Goal: Check status: Check status

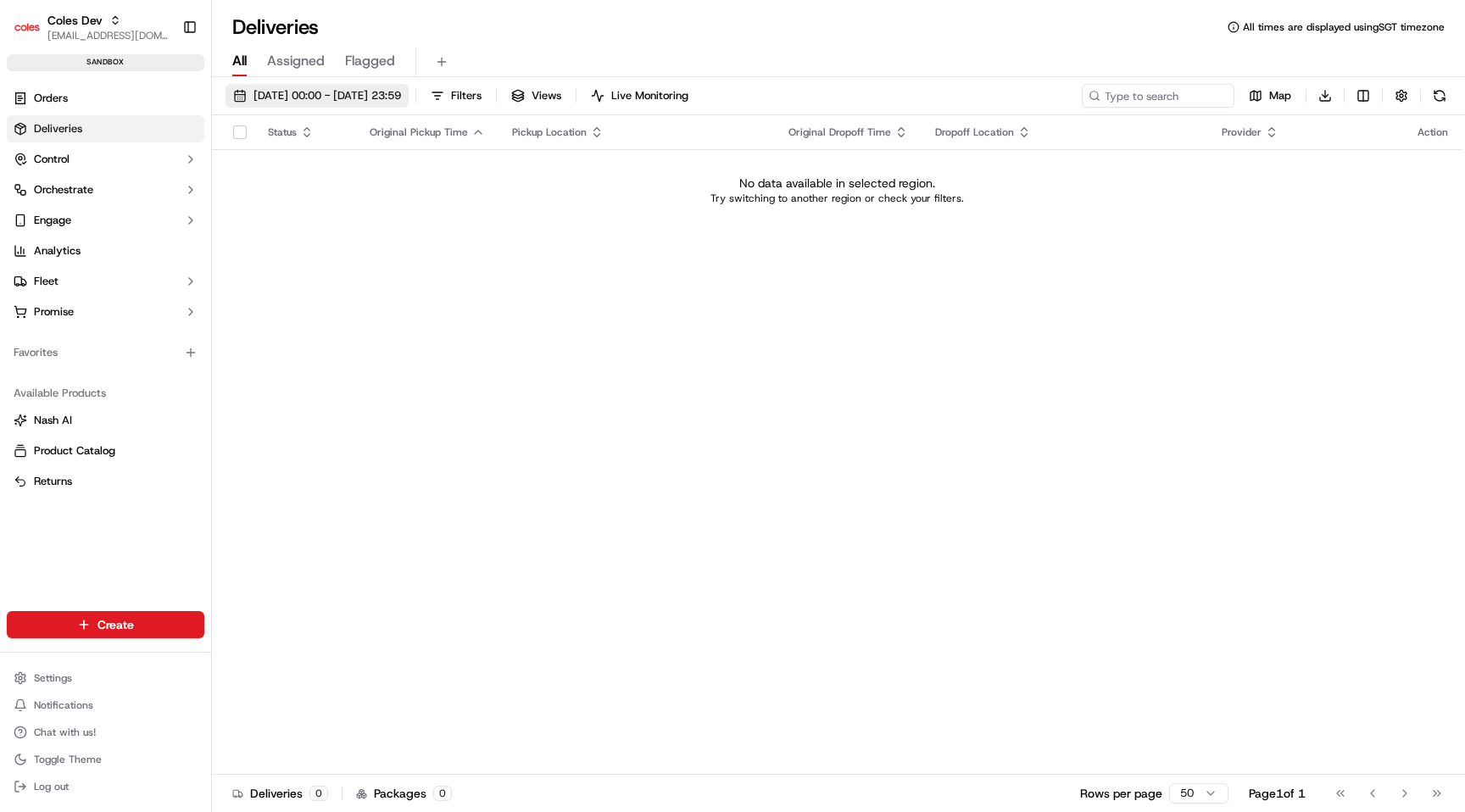
click at [401, 99] on span "[DATE] 00:00 - [DATE] 23:59" at bounding box center [326, 95] width 148 height 16
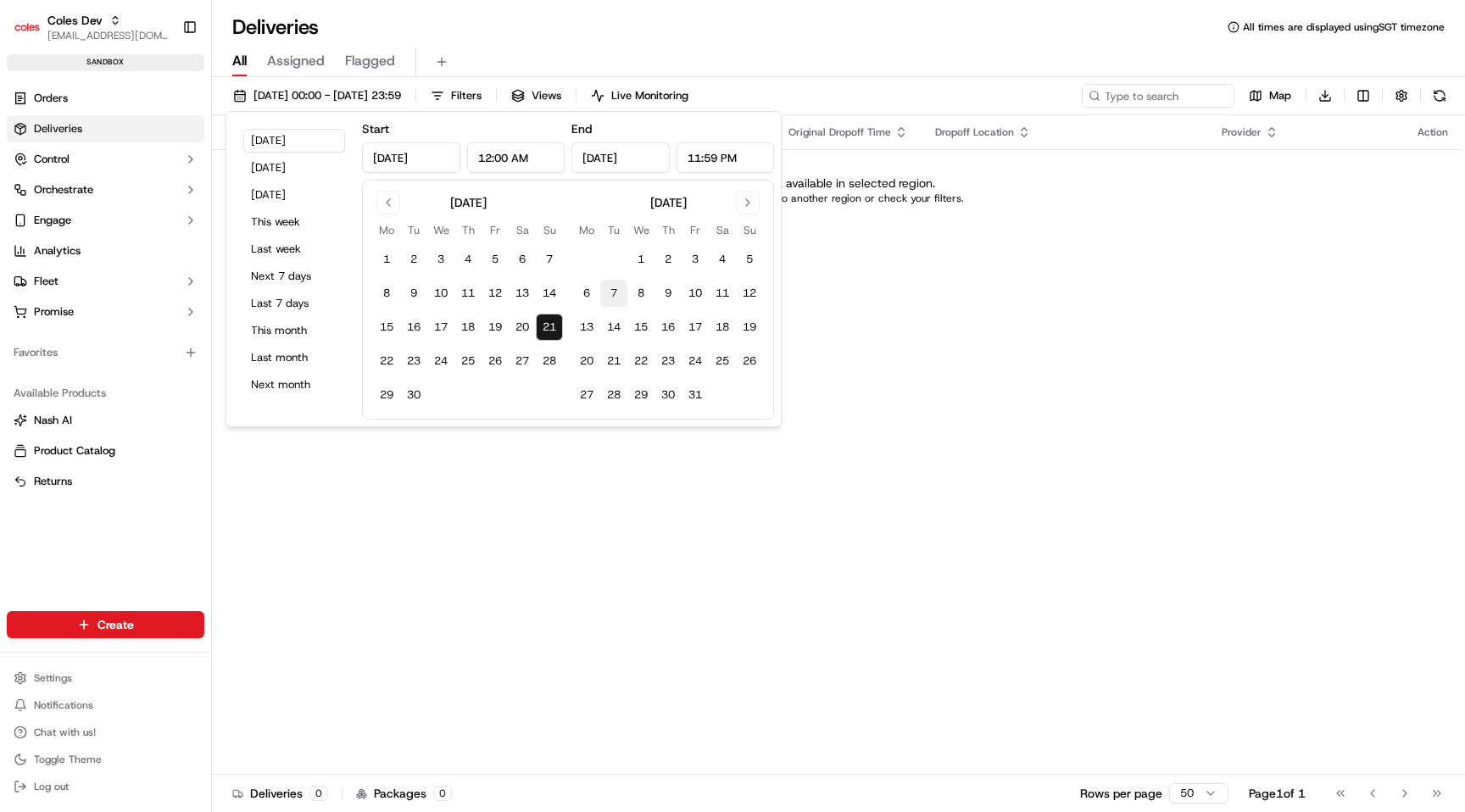
click at [613, 291] on button "7" at bounding box center [614, 293] width 28 height 27
type input "Oct 7, 2025"
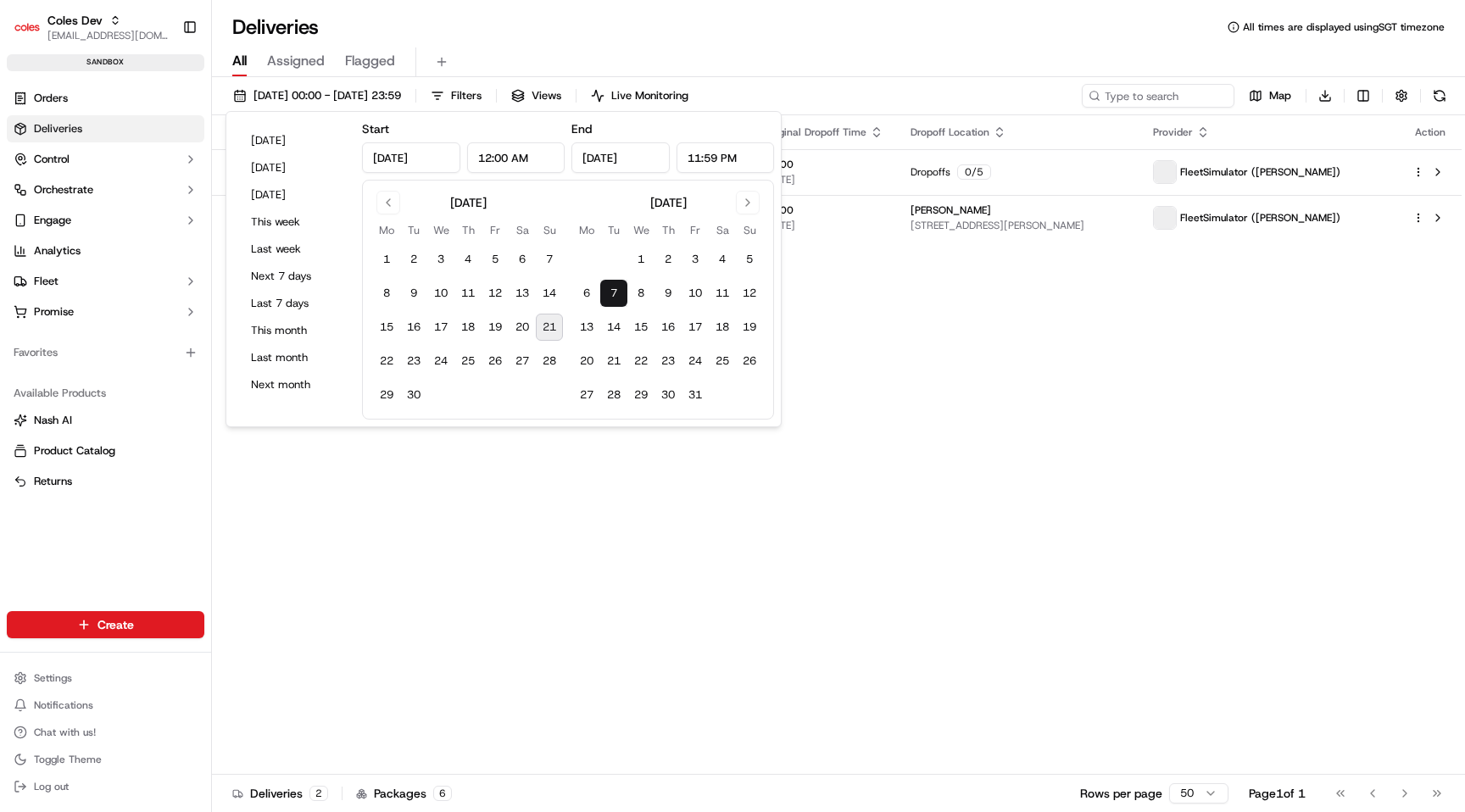
click at [612, 291] on button "7" at bounding box center [614, 293] width 28 height 27
click at [929, 405] on div "Status Original Pickup Time Pickup Location Original Dropoff Time Dropoff Locat…" at bounding box center [836, 444] width 1250 height 659
